Goal: Task Accomplishment & Management: Manage account settings

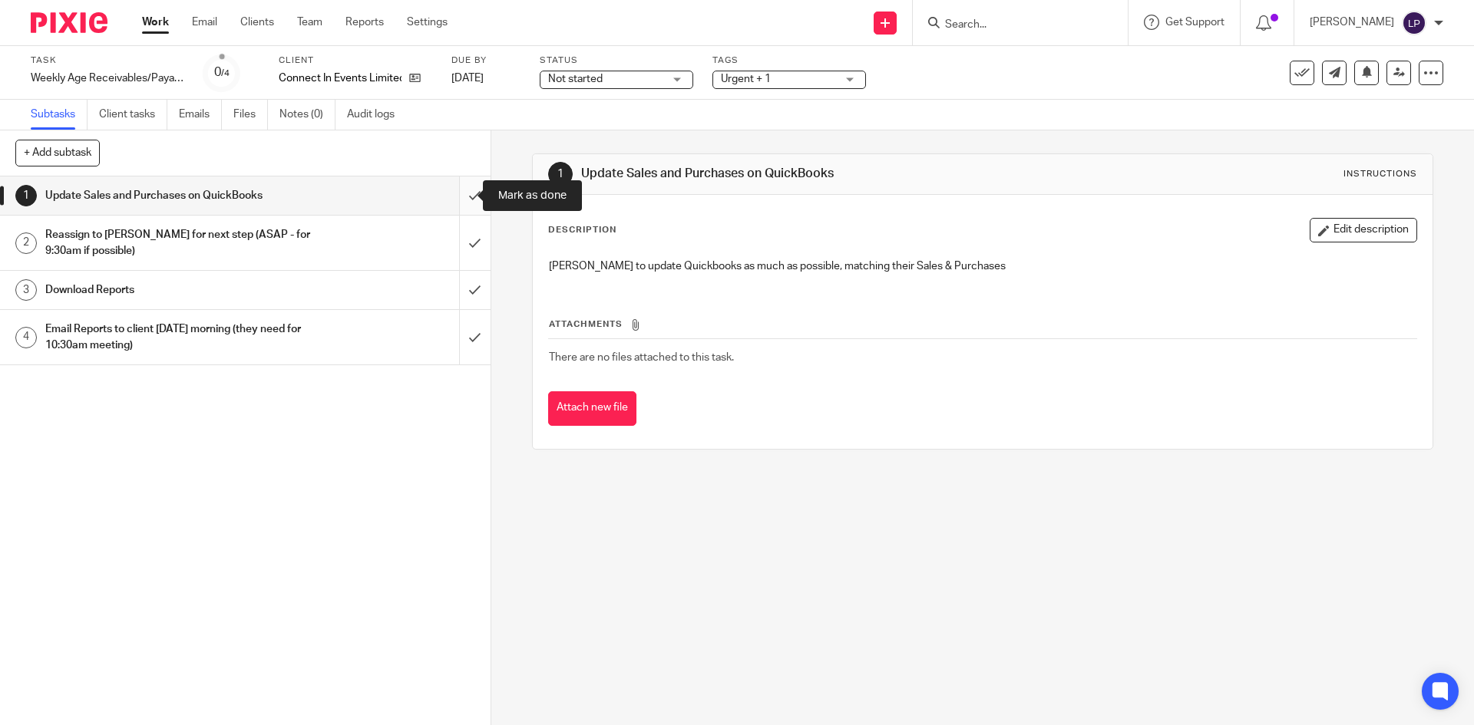
click at [458, 195] on input "submit" at bounding box center [245, 196] width 490 height 38
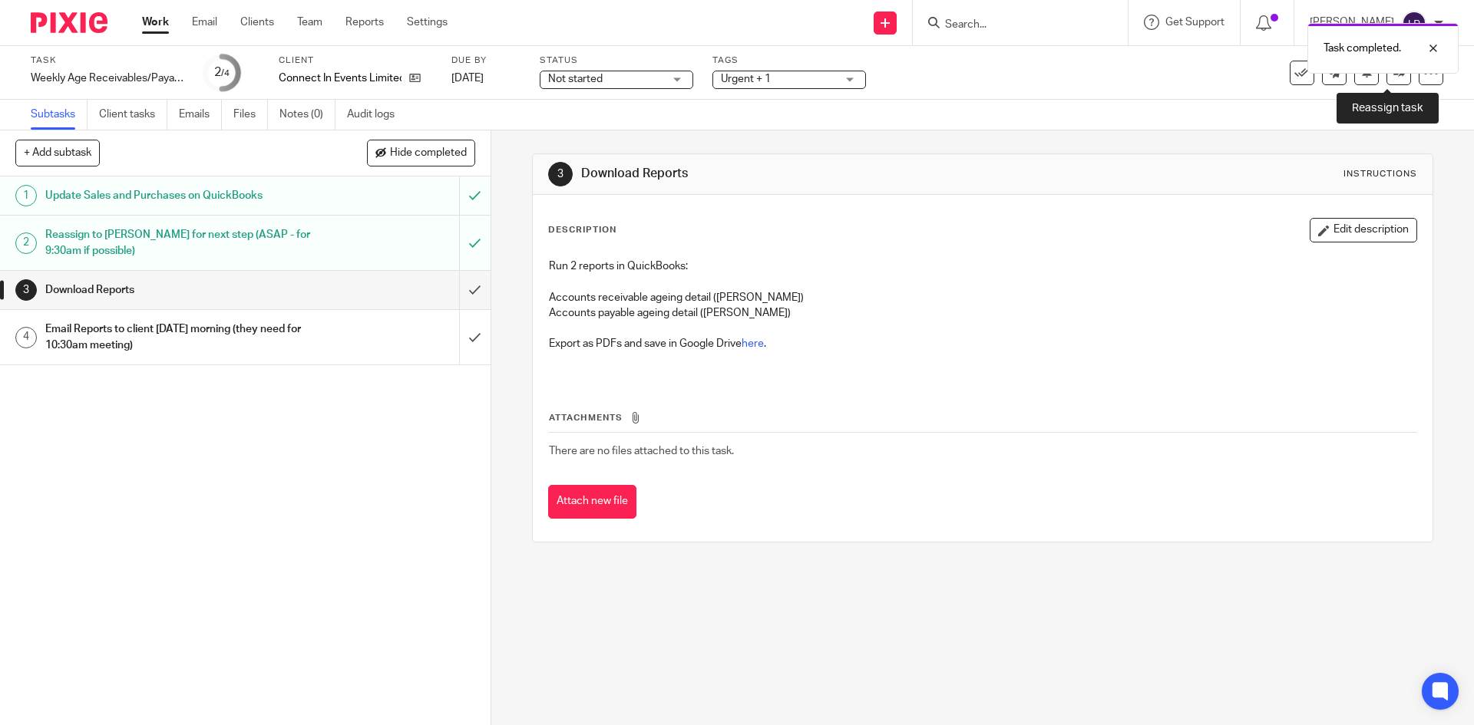
click at [1393, 74] on icon at bounding box center [1399, 73] width 12 height 12
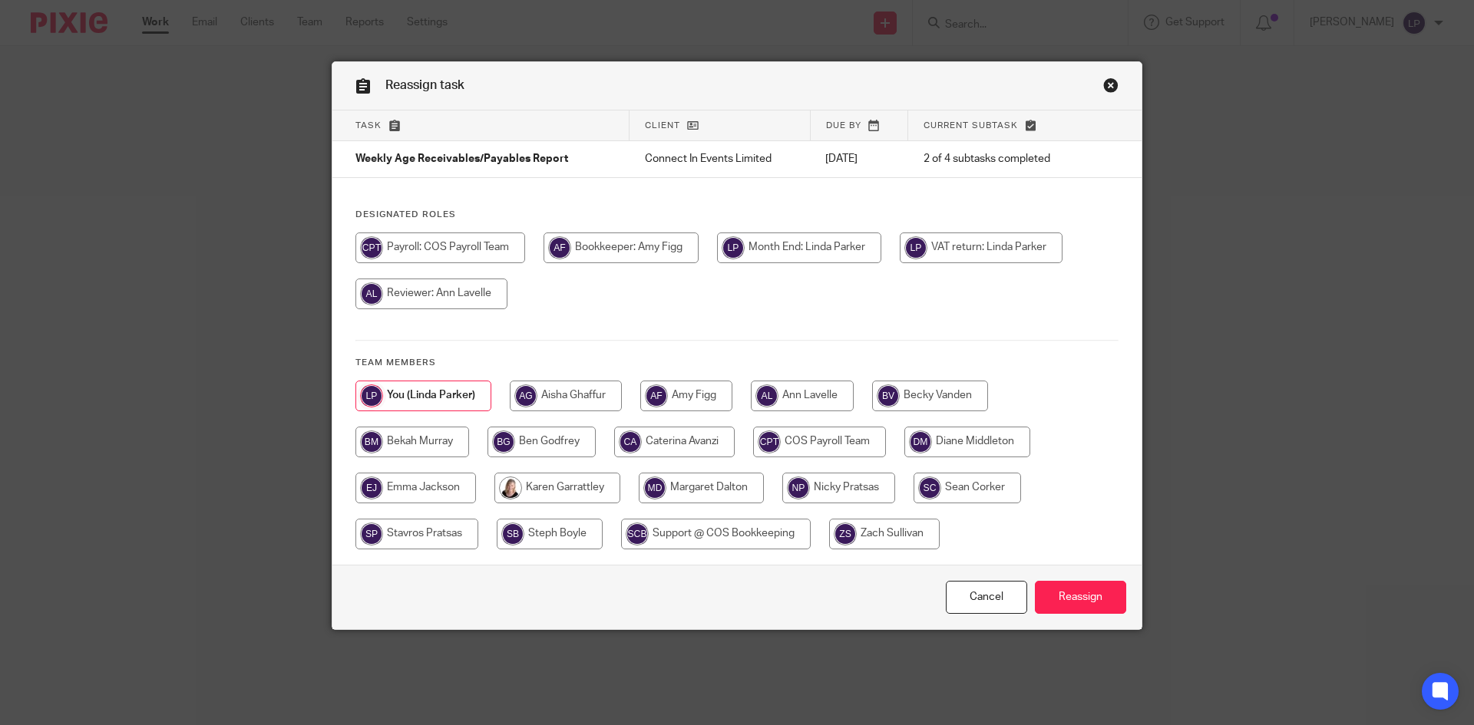
click at [707, 398] on input "radio" at bounding box center [686, 396] width 92 height 31
radio input "true"
click at [1093, 598] on input "Reassign" at bounding box center [1080, 597] width 91 height 33
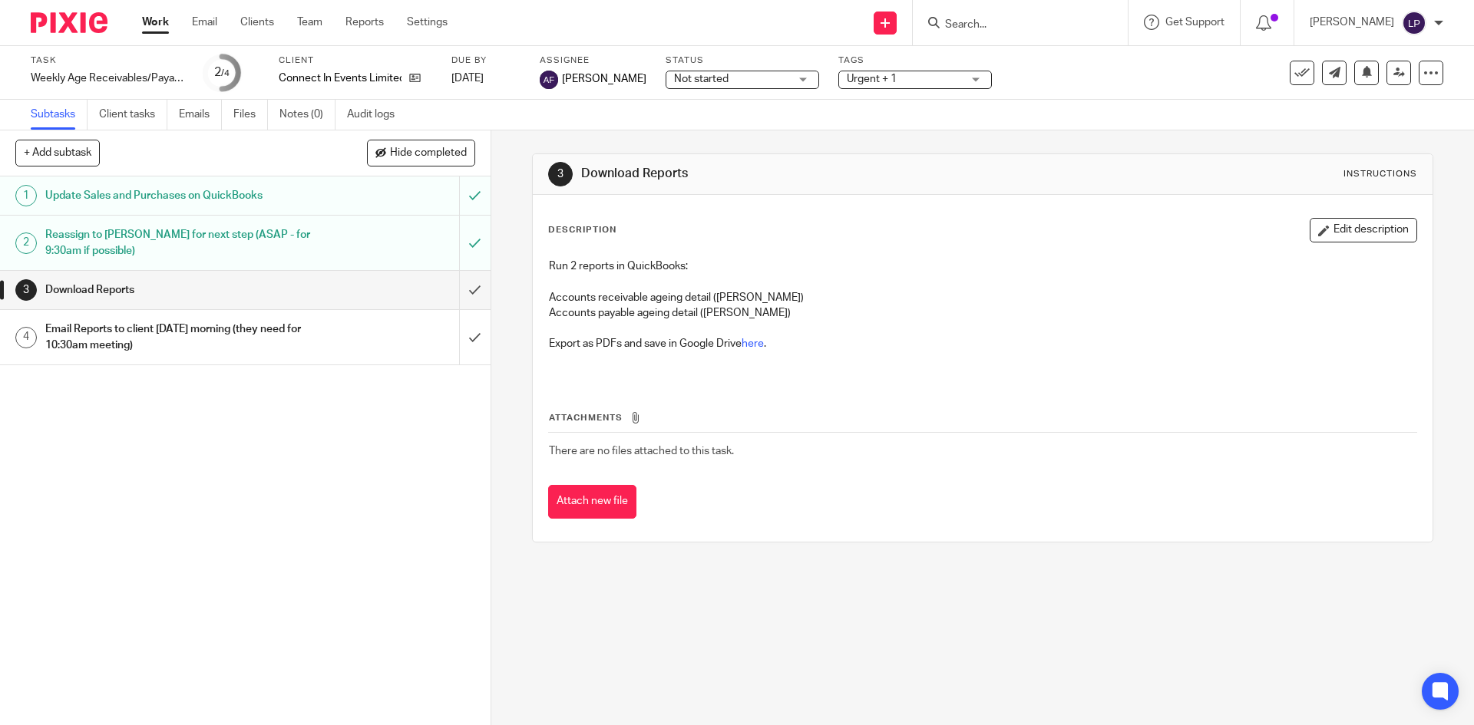
click at [156, 26] on link "Work" at bounding box center [155, 22] width 27 height 15
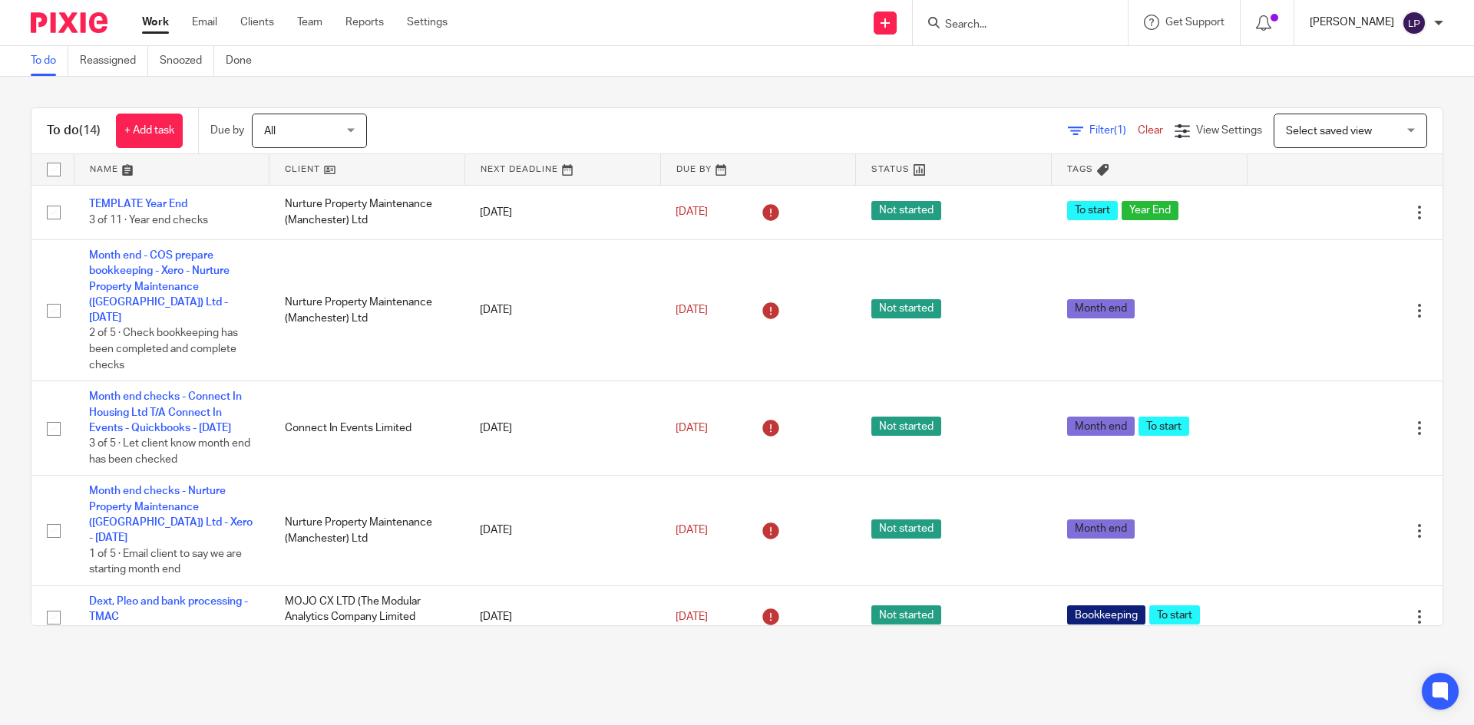
click at [1379, 22] on p "Linda Parker" at bounding box center [1352, 22] width 84 height 15
click at [1379, 104] on span "Logout" at bounding box center [1372, 106] width 35 height 11
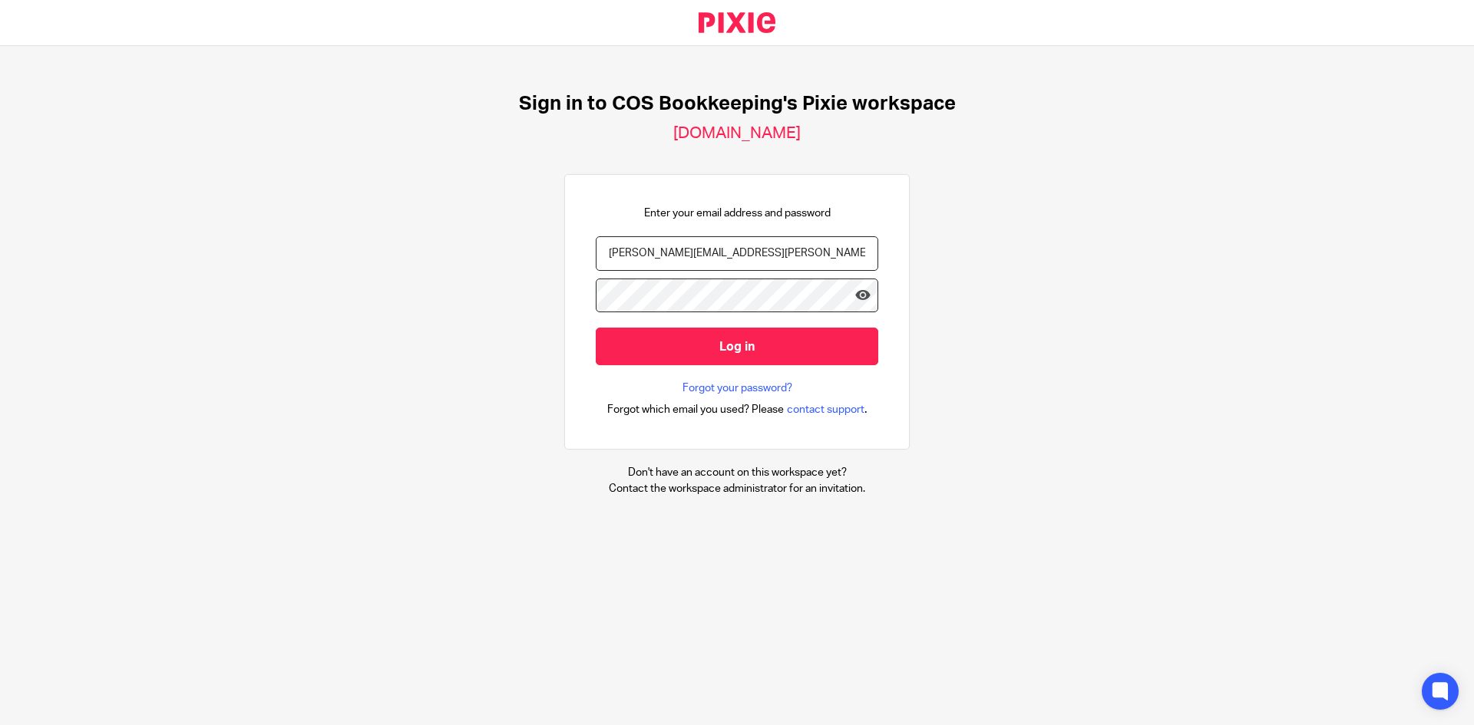
click at [712, 263] on input "[PERSON_NAME][EMAIL_ADDRESS][PERSON_NAME][DOMAIN_NAME]" at bounding box center [737, 253] width 282 height 35
type input "[EMAIL_ADDRESS][DOMAIN_NAME]"
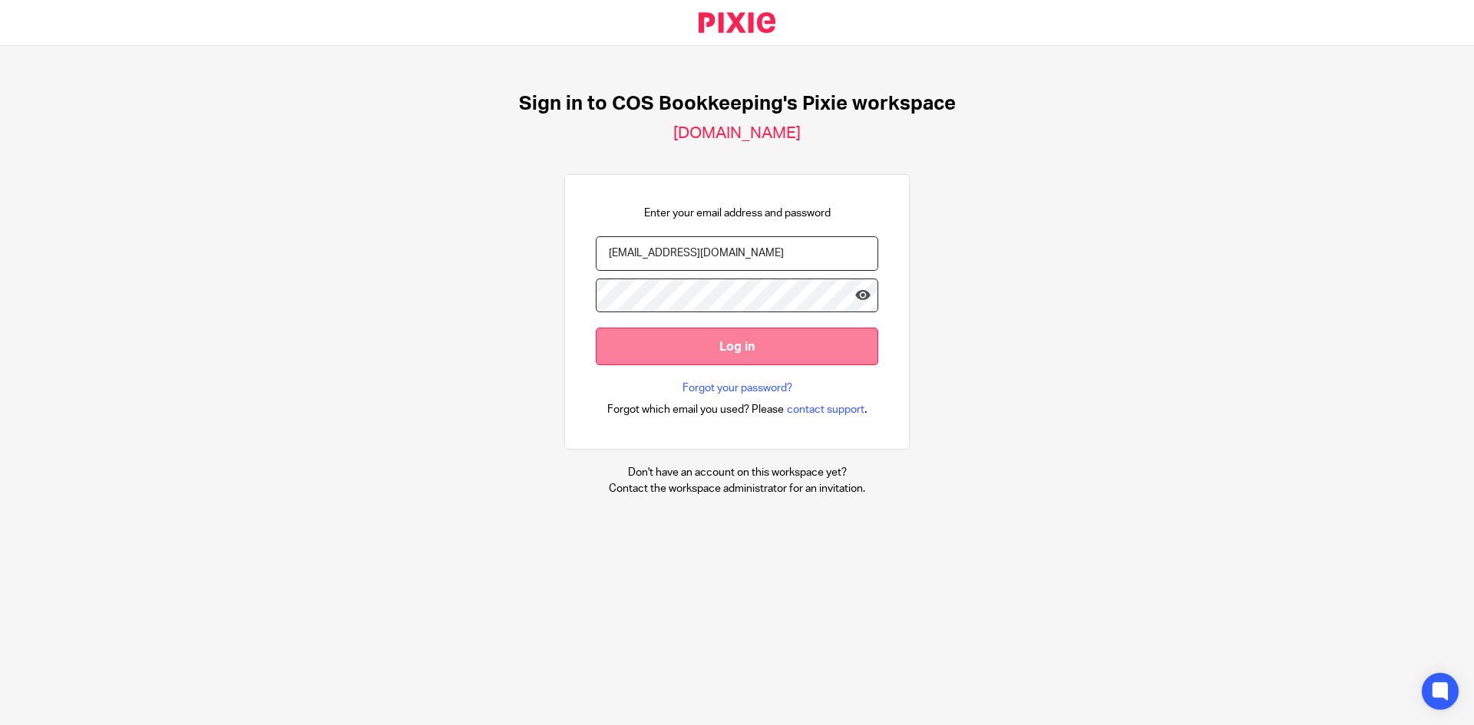
click at [678, 356] on input "Log in" at bounding box center [737, 347] width 282 height 38
